Goal: Information Seeking & Learning: Find specific fact

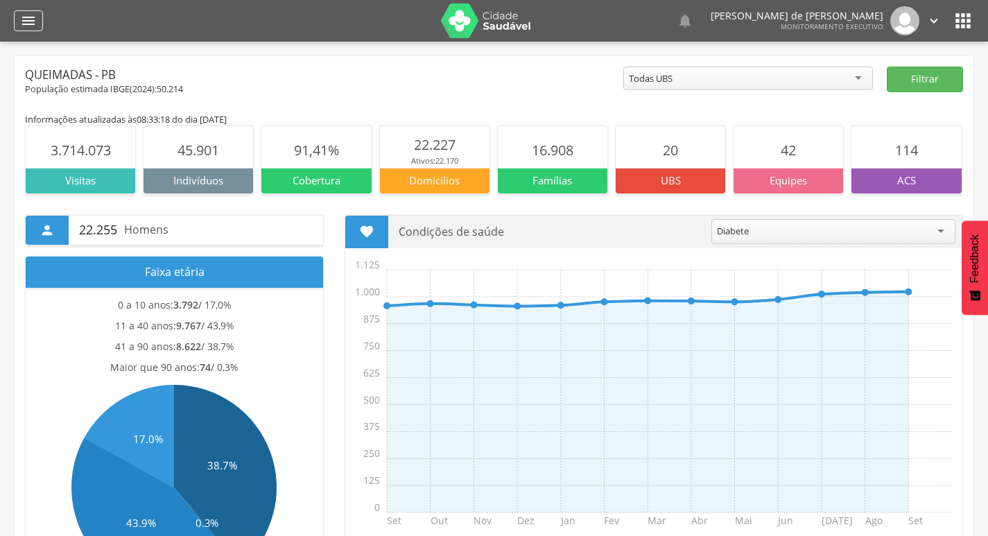
click at [17, 22] on div "" at bounding box center [28, 20] width 29 height 21
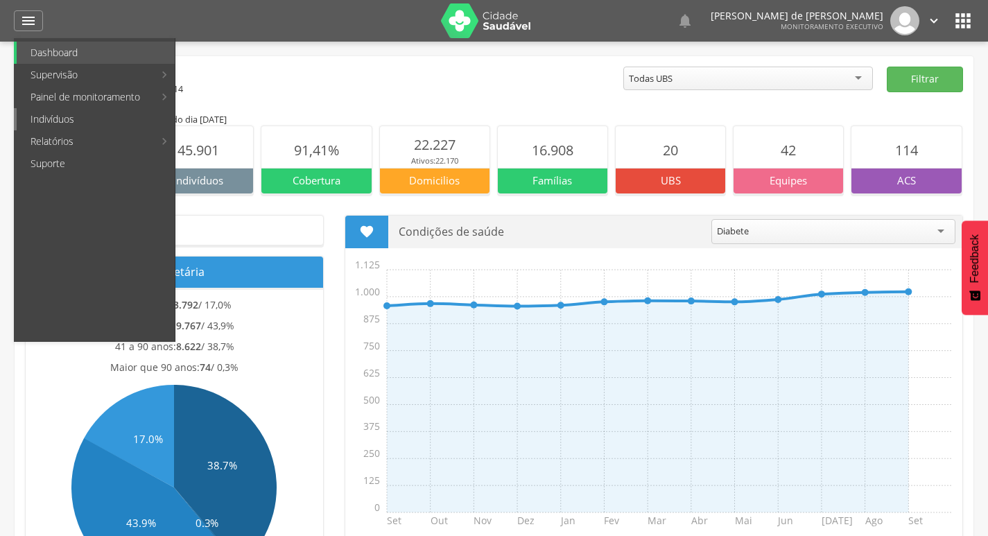
click at [62, 117] on link "Indivíduos" at bounding box center [96, 119] width 158 height 22
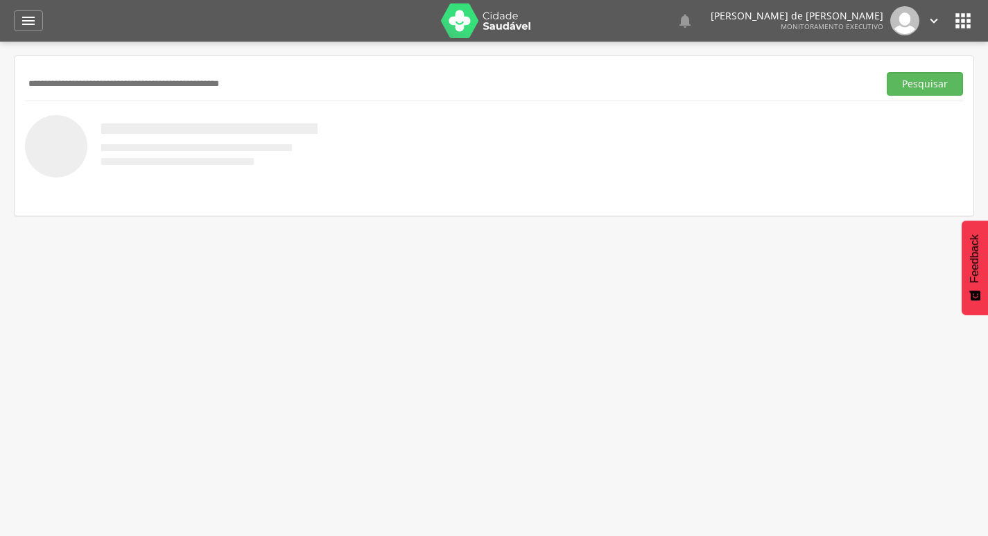
click at [178, 82] on input "text" at bounding box center [449, 84] width 848 height 24
paste input "**********"
type input "**********"
click at [887, 72] on button "Pesquisar" at bounding box center [925, 84] width 76 height 24
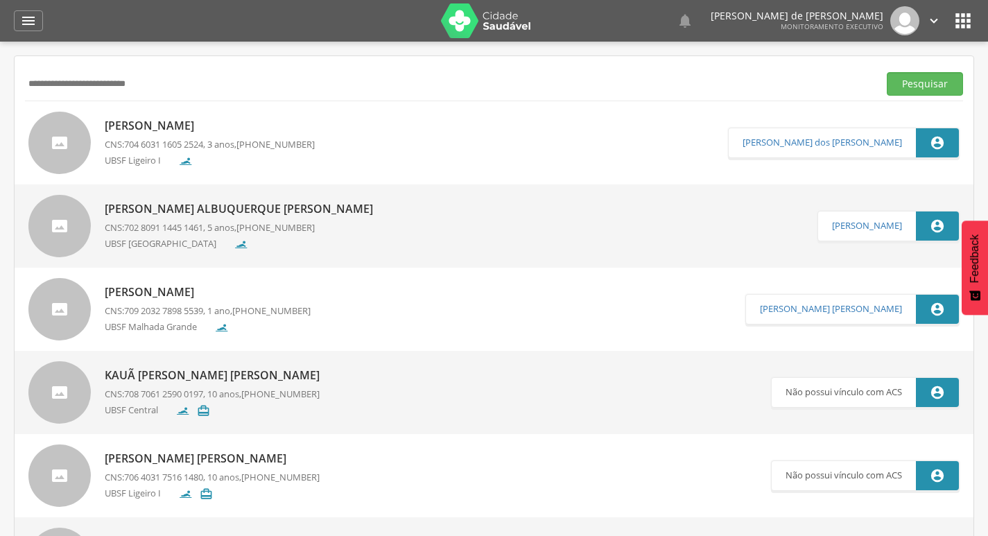
click at [218, 157] on div "UBSF Ligeiro I" at bounding box center [210, 163] width 210 height 18
type input "**********"
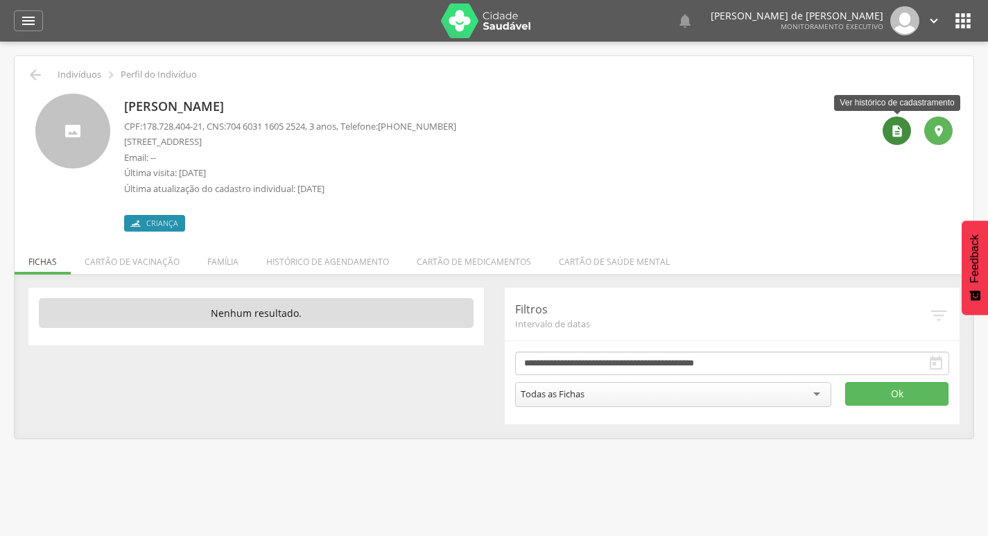
click at [893, 131] on icon "" at bounding box center [898, 131] width 14 height 14
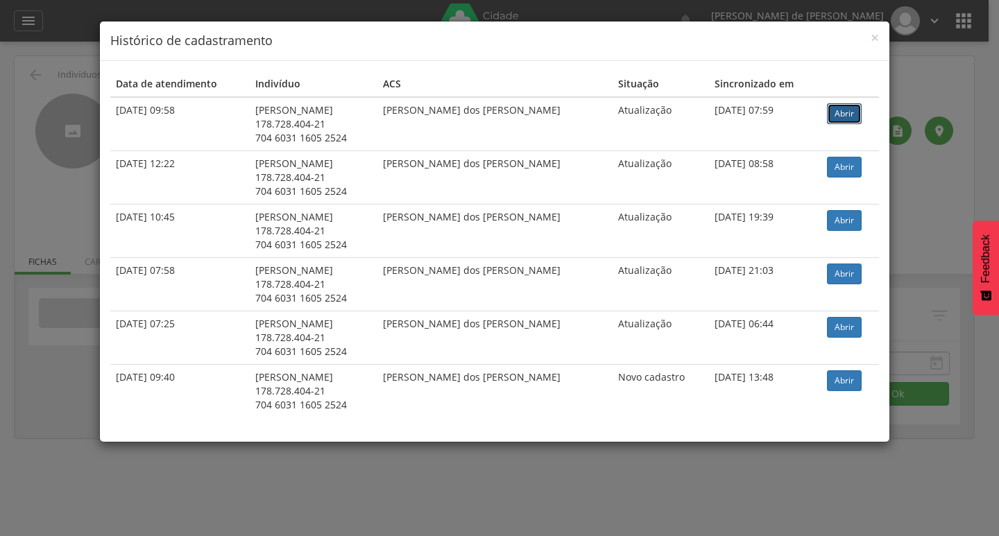
click at [839, 111] on link "Abrir" at bounding box center [844, 113] width 35 height 21
click at [870, 36] on span "×" at bounding box center [874, 37] width 8 height 19
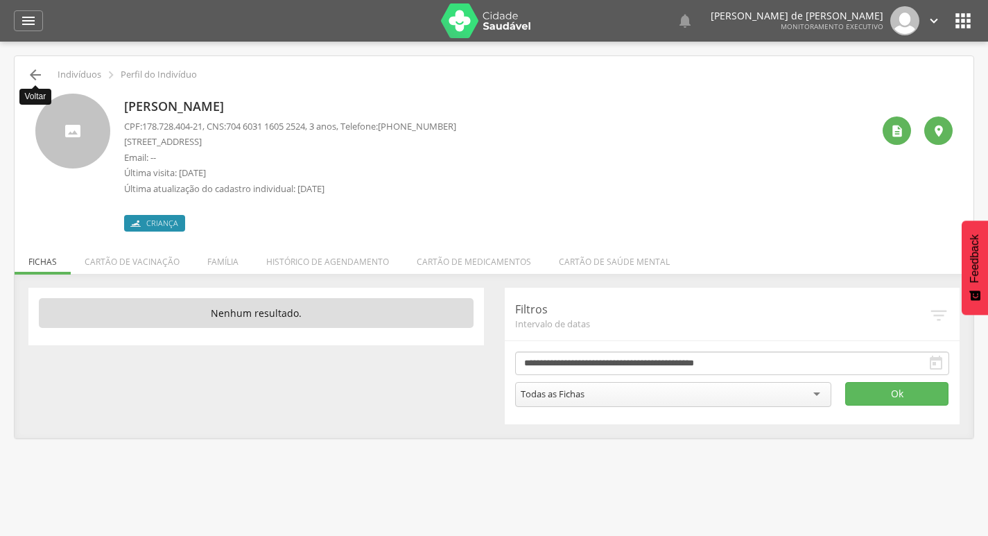
click at [32, 71] on icon "" at bounding box center [35, 75] width 17 height 17
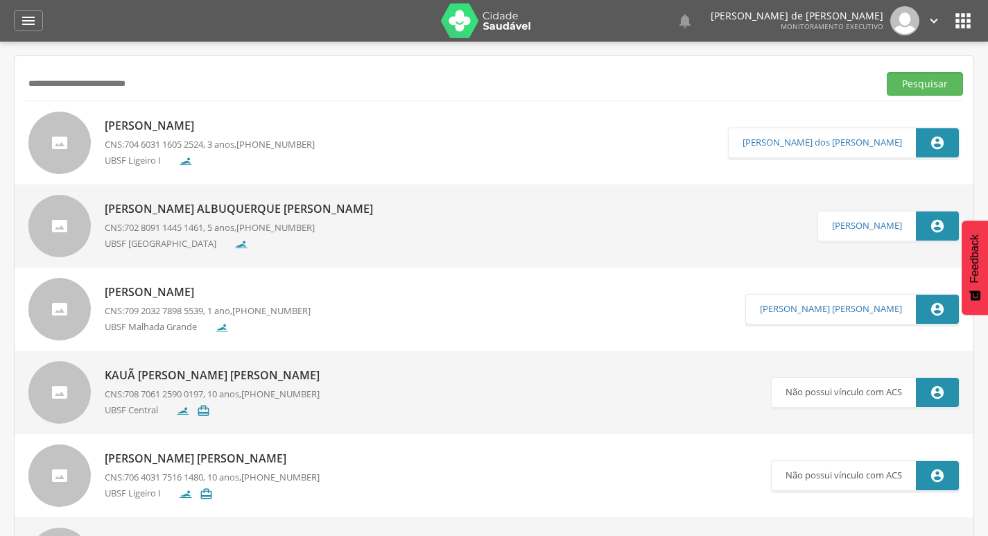
drag, startPoint x: 307, startPoint y: 83, endPoint x: 22, endPoint y: 88, distance: 284.4
paste input "**********"
click at [887, 72] on button "Pesquisar" at bounding box center [925, 84] width 76 height 24
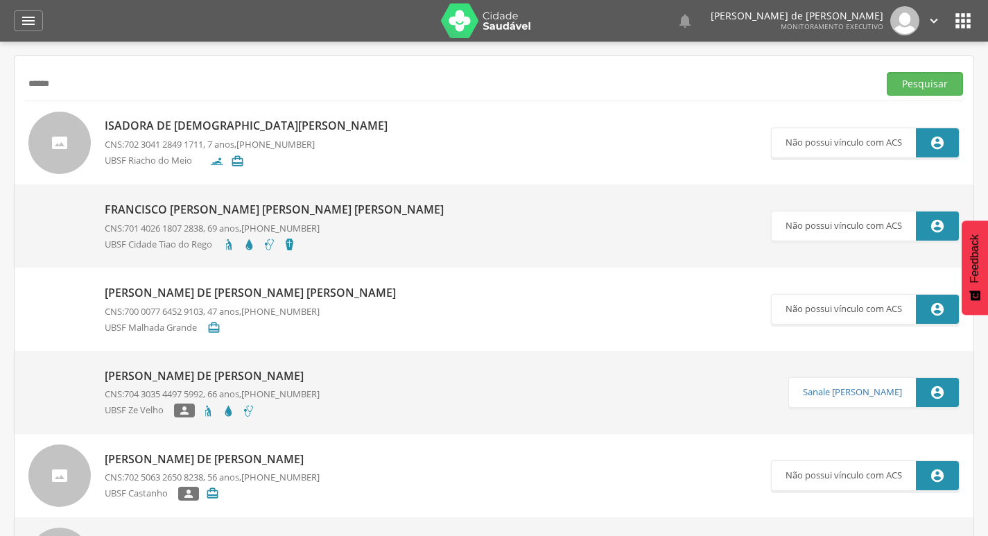
type input "*****"
click at [887, 72] on button "Pesquisar" at bounding box center [925, 84] width 76 height 24
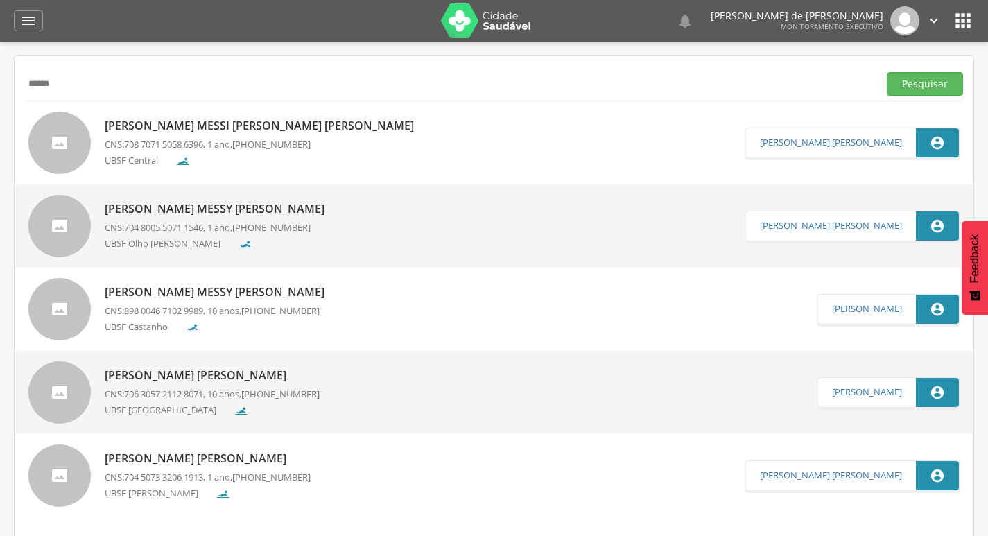
drag, startPoint x: 69, startPoint y: 85, endPoint x: 0, endPoint y: 103, distance: 71.2
click at [0, 103] on div " Supervisão  Distritos  Ubs Coordenador: - Queimadas / PB Intervalo de Tempo…" at bounding box center [494, 310] width 988 height 536
type input "**********"
click at [887, 72] on button "Pesquisar" at bounding box center [925, 84] width 76 height 24
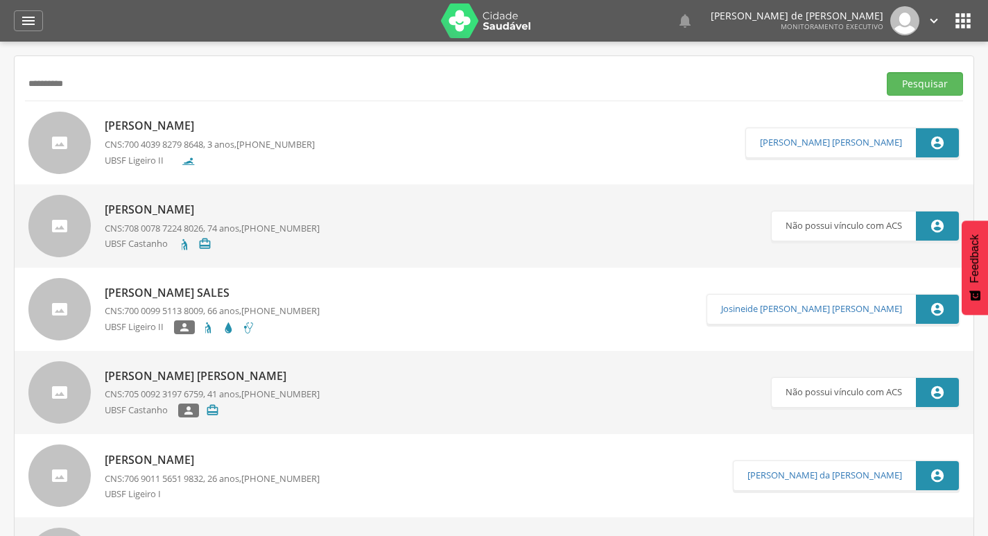
click at [322, 141] on link "[PERSON_NAME] CNS: 700 4039 8279 8648 , 3 anos, [PHONE_NUMBER] [GEOGRAPHIC_DATA]" at bounding box center [386, 143] width 717 height 62
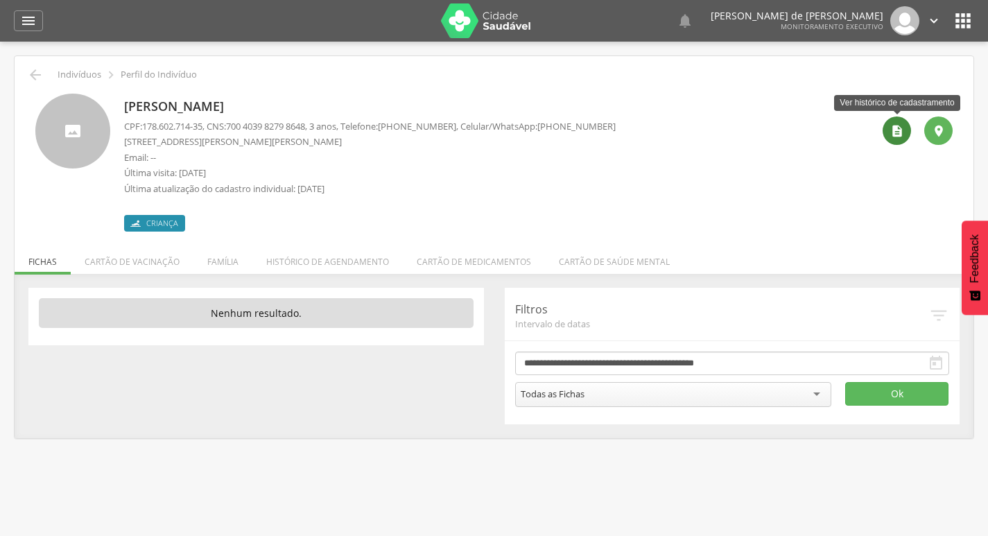
click at [893, 141] on div "" at bounding box center [897, 131] width 28 height 28
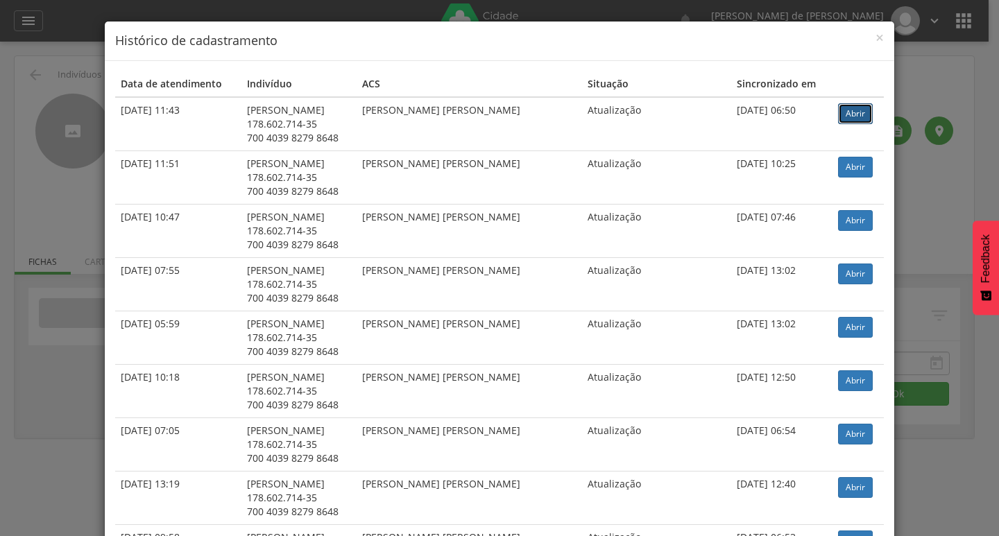
click at [839, 112] on link "Abrir" at bounding box center [855, 113] width 35 height 21
click at [879, 41] on div "× Histórico de cadastramento" at bounding box center [499, 42] width 789 height 40
click at [877, 41] on span "×" at bounding box center [879, 37] width 8 height 19
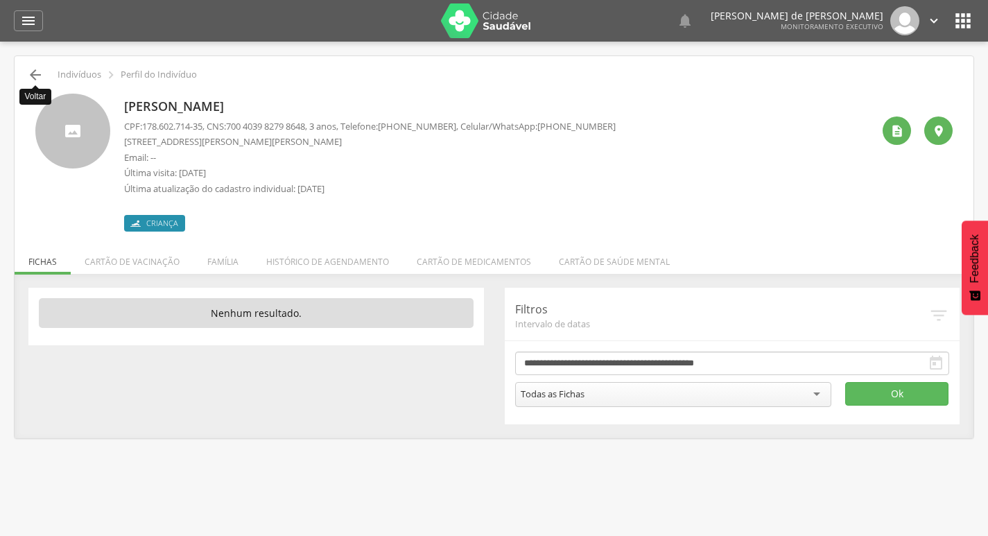
click at [41, 81] on icon "" at bounding box center [35, 75] width 17 height 17
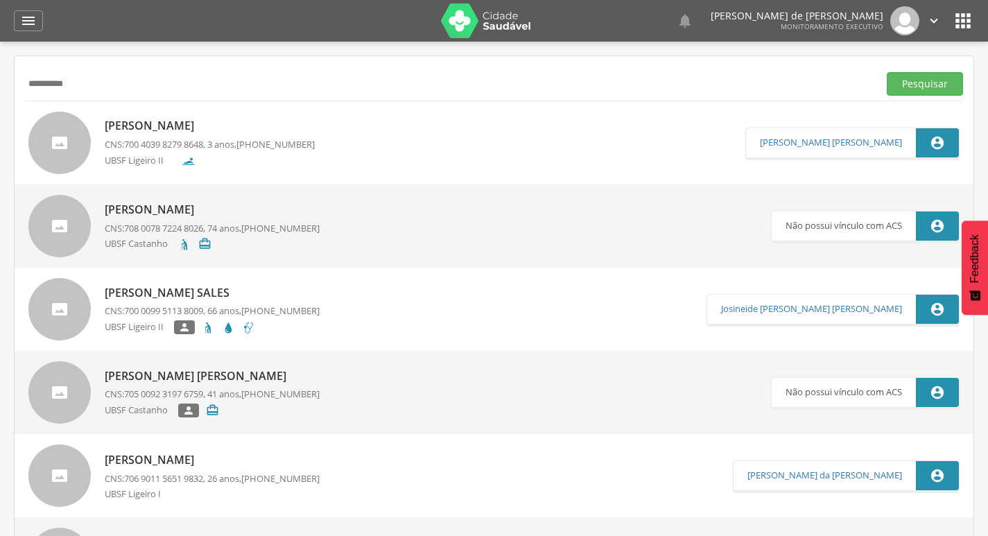
drag, startPoint x: 162, startPoint y: 83, endPoint x: 9, endPoint y: 92, distance: 152.9
click at [9, 92] on div " Supervisão  Distritos  Ubs Coordenador: - Queimadas / PB Intervalo de Tempo…" at bounding box center [494, 310] width 988 height 536
paste input "**********"
click at [887, 72] on button "Pesquisar" at bounding box center [925, 84] width 76 height 24
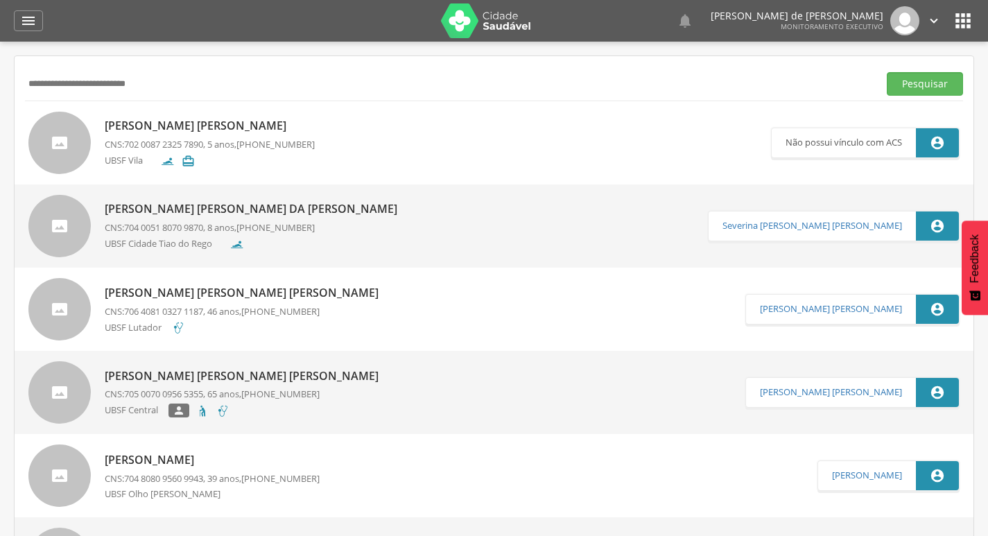
drag, startPoint x: 406, startPoint y: 60, endPoint x: 345, endPoint y: 79, distance: 63.8
drag, startPoint x: 330, startPoint y: 81, endPoint x: 31, endPoint y: 88, distance: 299.0
click at [31, 88] on input "**********" at bounding box center [449, 84] width 848 height 24
type input "*"
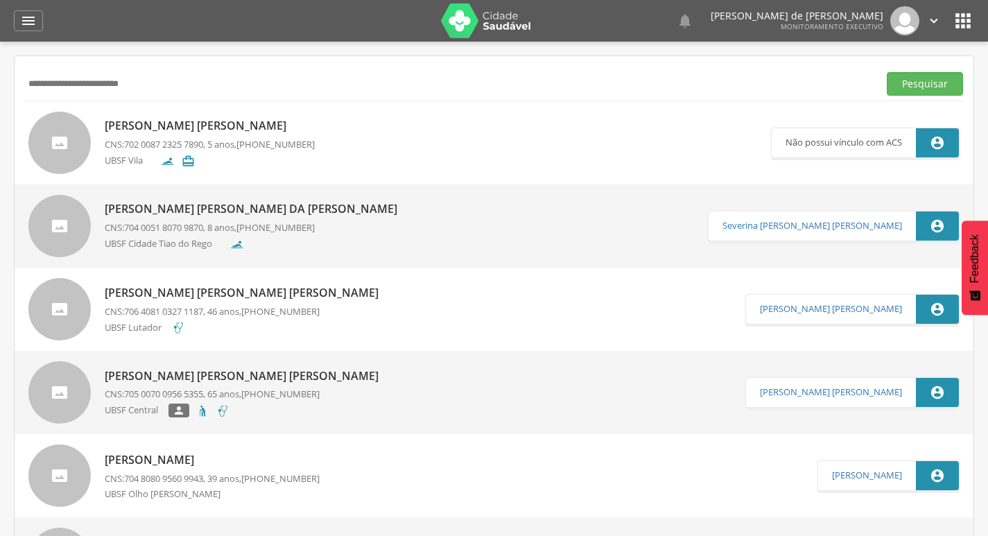
click at [887, 72] on button "Pesquisar" at bounding box center [925, 84] width 76 height 24
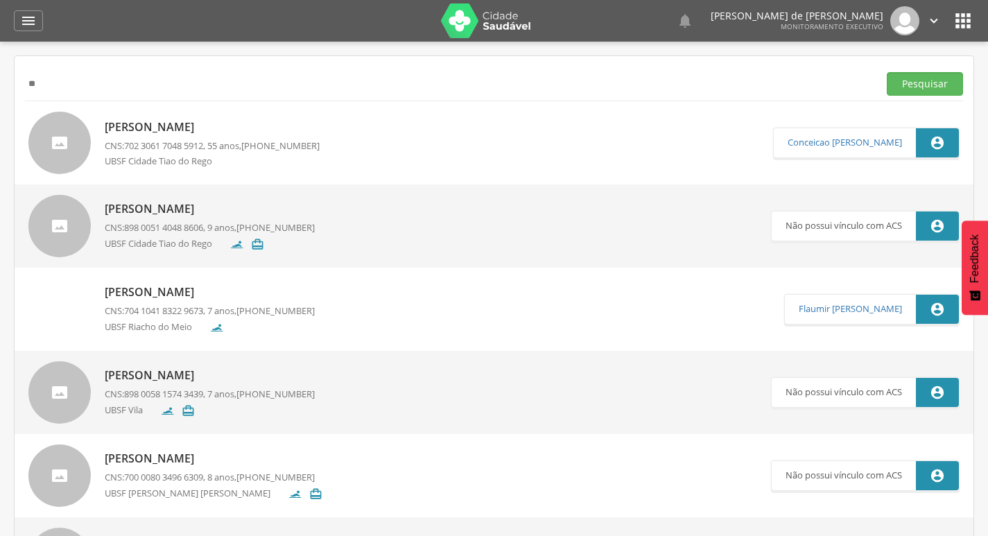
type input "*"
click at [887, 72] on button "Pesquisar" at bounding box center [925, 84] width 76 height 24
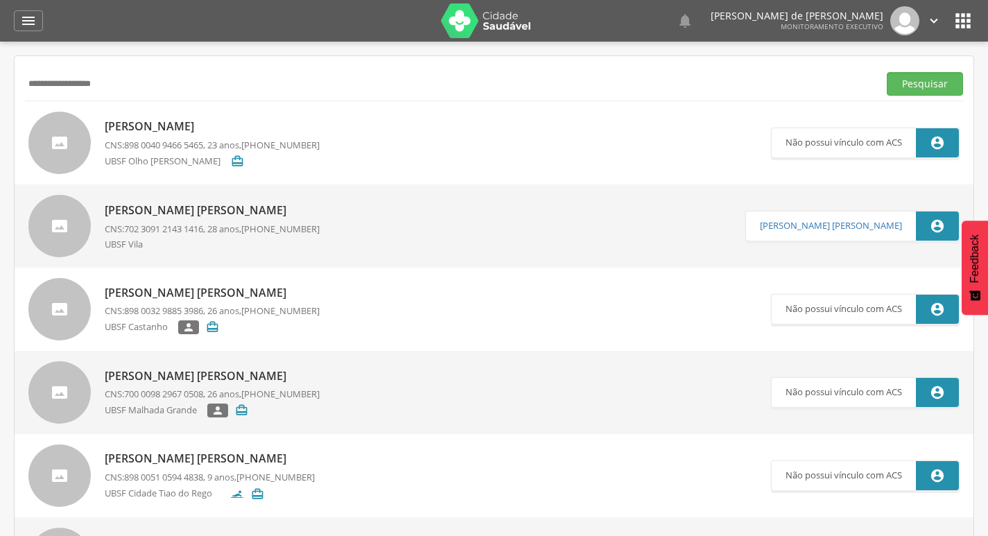
click at [887, 72] on button "Pesquisar" at bounding box center [925, 84] width 76 height 24
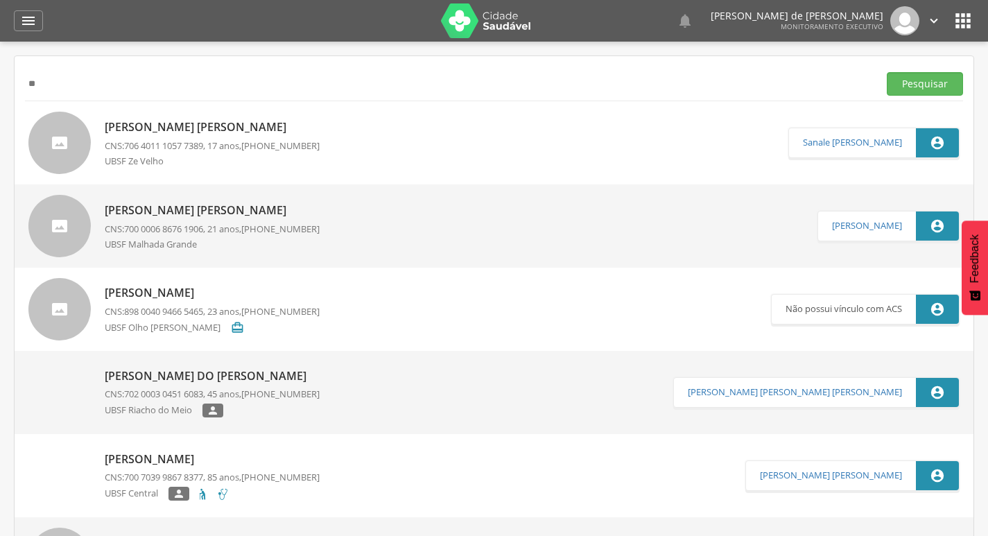
type input "*"
click at [887, 72] on button "Pesquisar" at bounding box center [925, 84] width 76 height 24
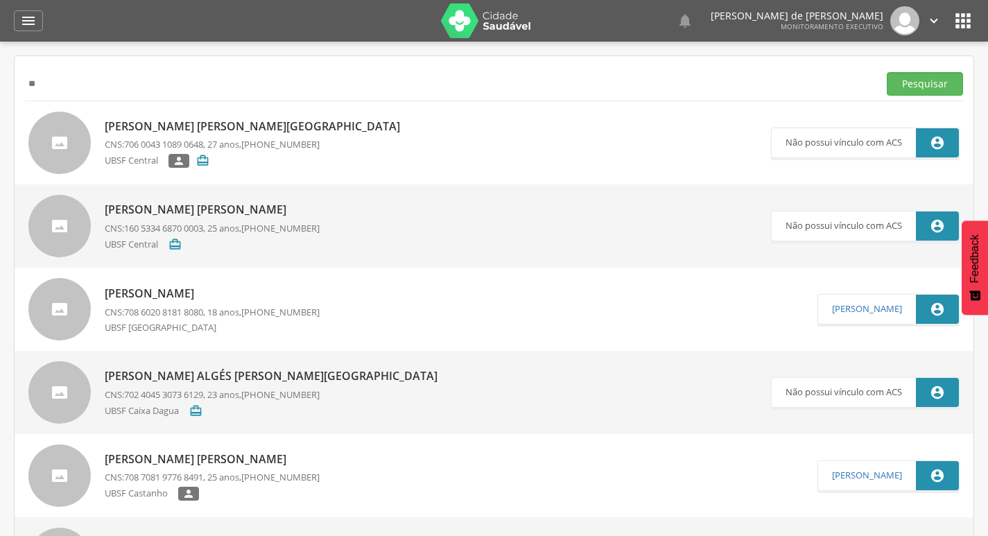
type input "*"
click at [887, 72] on button "Pesquisar" at bounding box center [925, 84] width 76 height 24
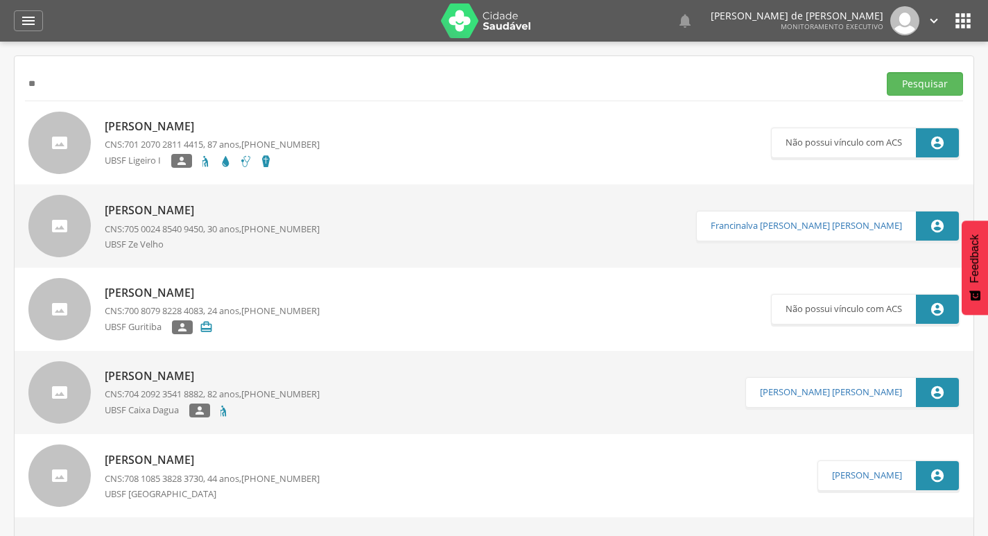
type input "*"
type input "**********"
click at [887, 72] on button "Pesquisar" at bounding box center [925, 84] width 76 height 24
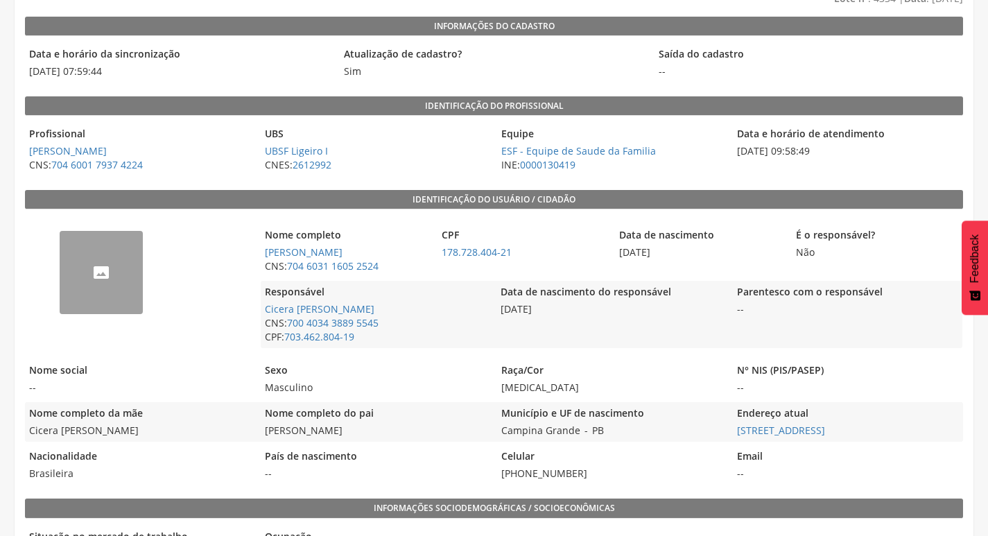
scroll to position [89, 0]
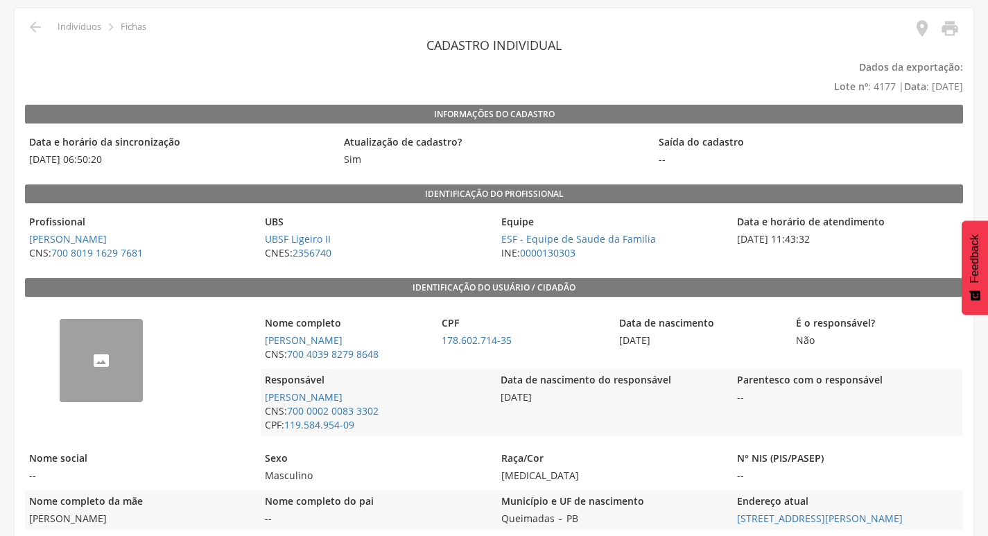
scroll to position [69, 0]
